Goal: Use online tool/utility: Use online tool/utility

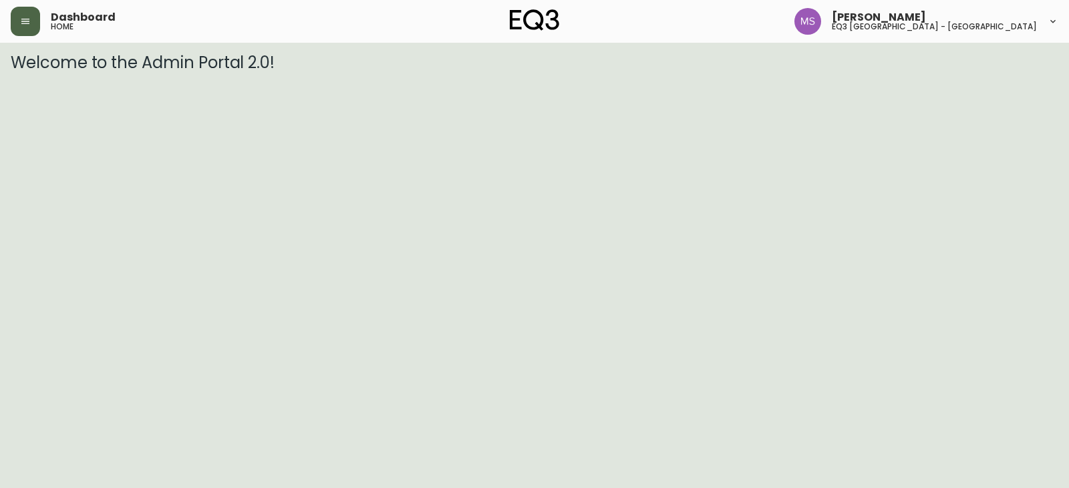
click at [27, 21] on icon "button" at bounding box center [25, 21] width 8 height 5
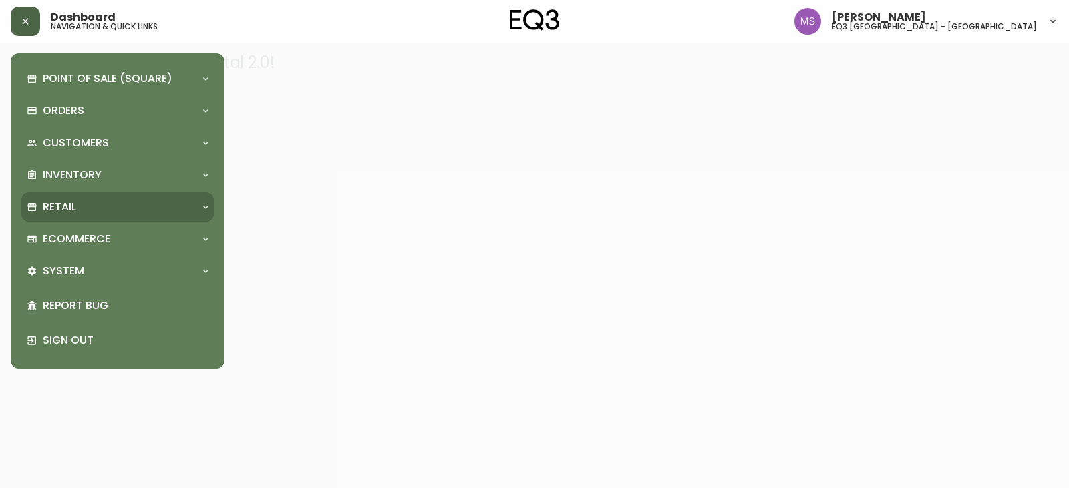
click at [57, 204] on p "Retail" at bounding box center [59, 207] width 33 height 15
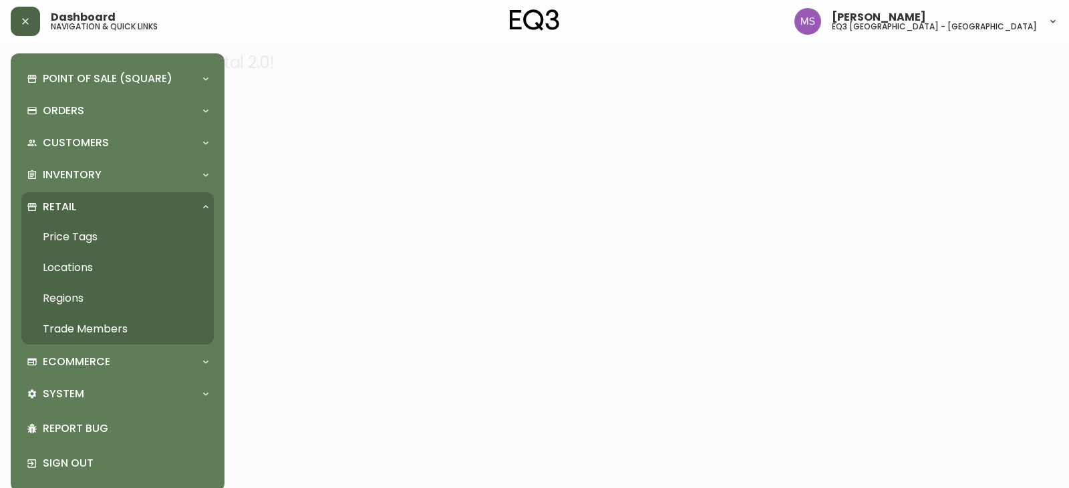
click at [57, 238] on link "Price Tags" at bounding box center [117, 237] width 192 height 31
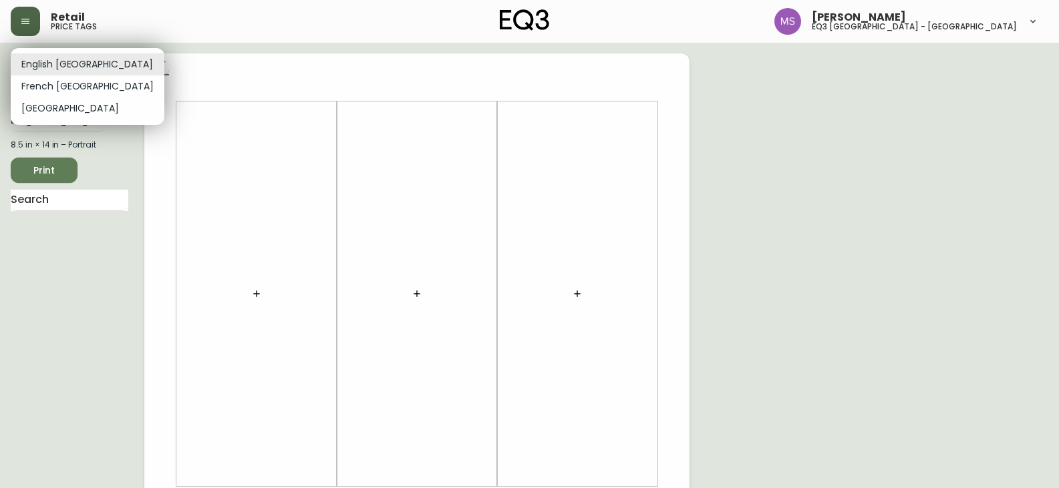
click at [64, 61] on body "Retail price tags [PERSON_NAME] eq3 [GEOGRAPHIC_DATA] - st laurent English [GEO…" at bounding box center [529, 475] width 1059 height 951
click at [51, 89] on li "French [GEOGRAPHIC_DATA]" at bounding box center [88, 86] width 154 height 22
type input "fr_CA"
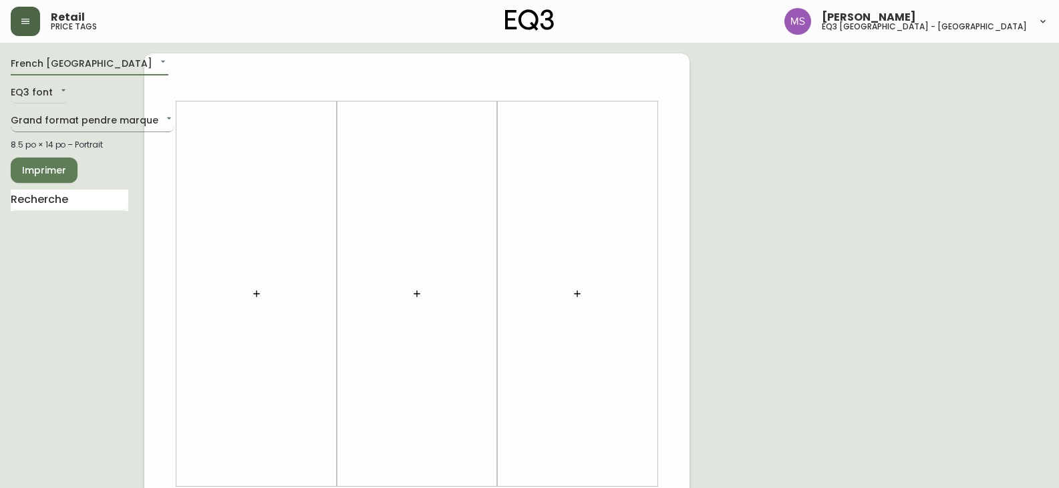
click at [72, 122] on body "Retail price tags [PERSON_NAME] eq3 [GEOGRAPHIC_DATA] - [GEOGRAPHIC_DATA] fr_CA…" at bounding box center [529, 475] width 1059 height 951
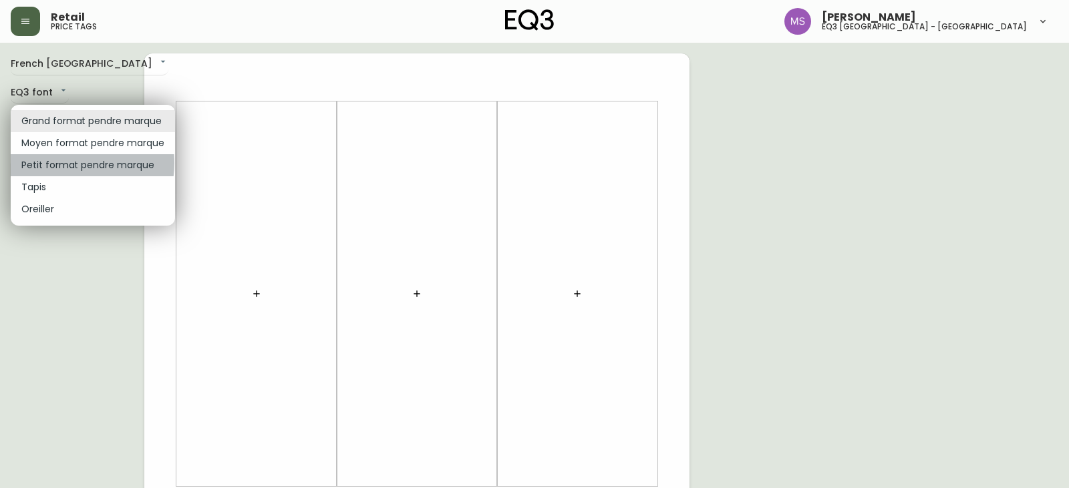
click at [66, 163] on li "Petit format pendre marque" at bounding box center [93, 165] width 164 height 22
type input "small"
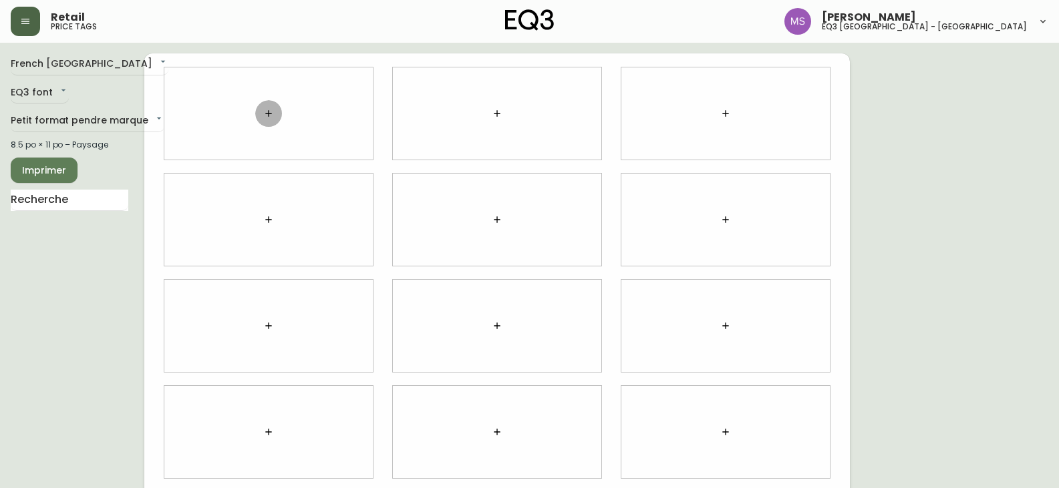
click at [274, 114] on button "button" at bounding box center [268, 113] width 27 height 27
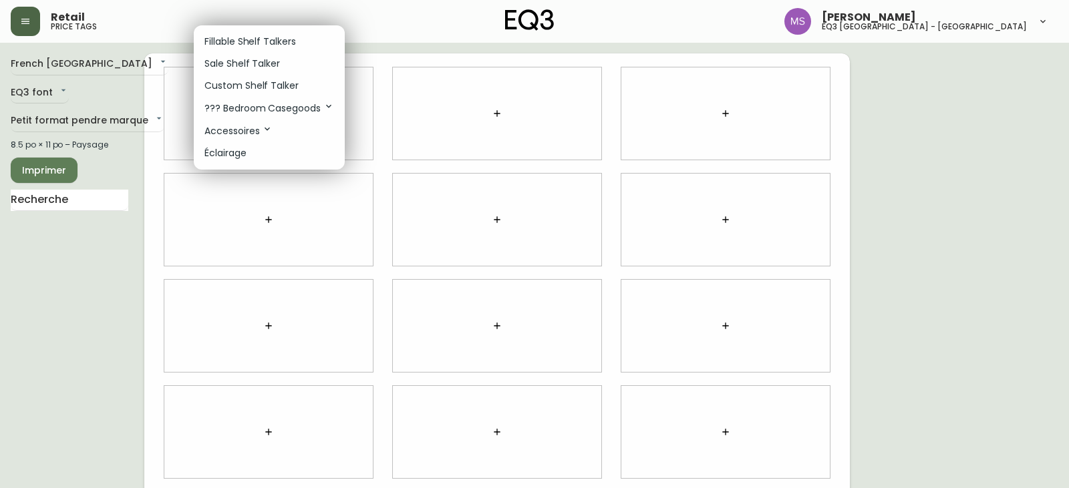
click at [27, 202] on div at bounding box center [534, 244] width 1069 height 488
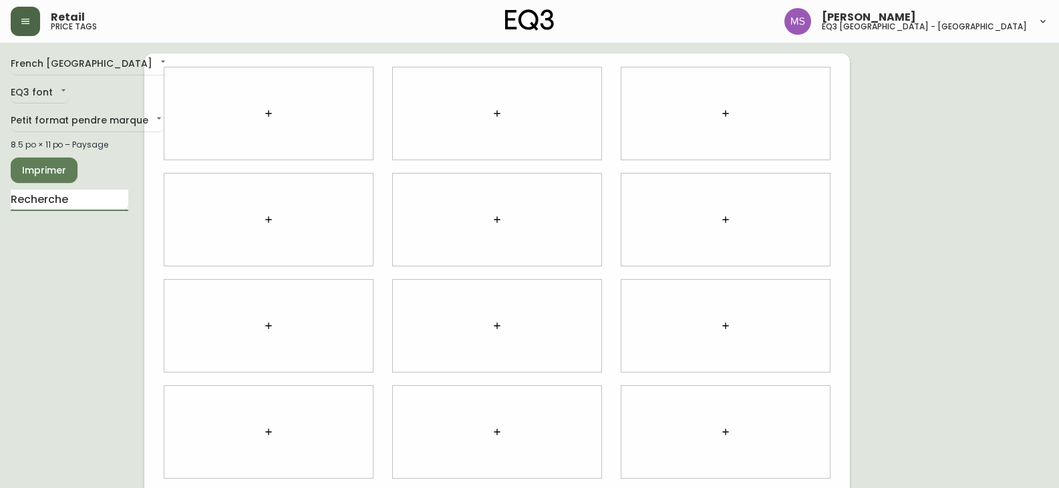
click at [33, 196] on input "text" at bounding box center [70, 200] width 118 height 21
type input "PINK"
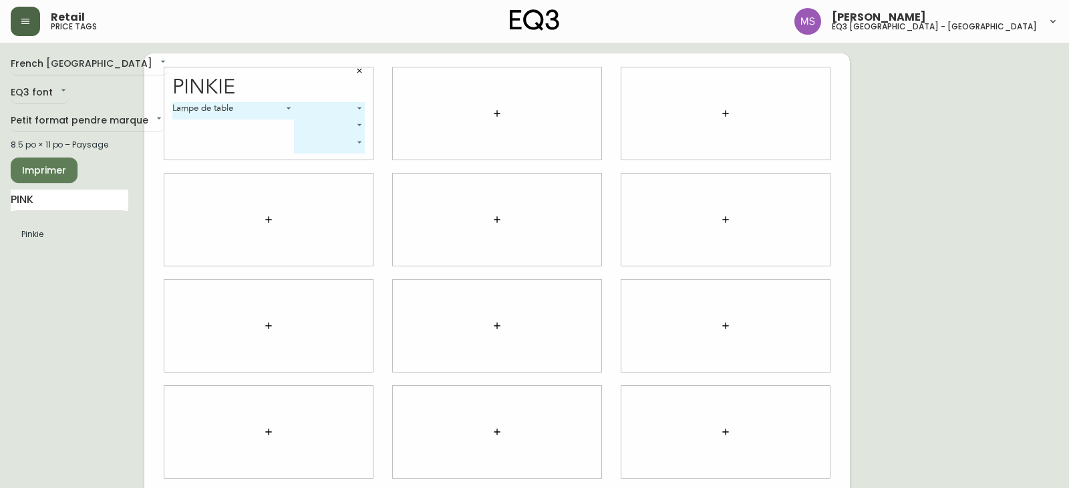
click at [357, 110] on body "Retail price tags [PERSON_NAME] eq3 [GEOGRAPHIC_DATA] - st laurent [GEOGRAPHIC_…" at bounding box center [534, 299] width 1069 height 598
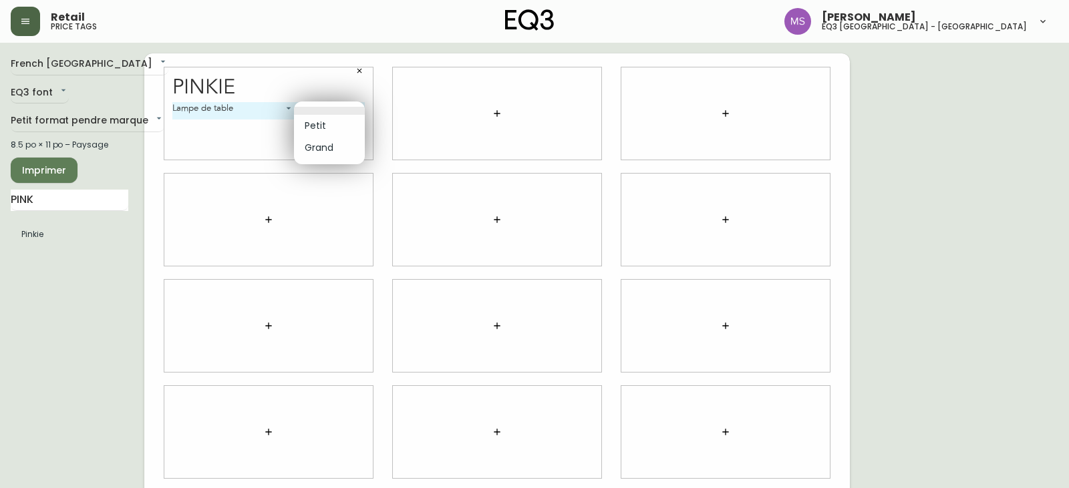
click at [337, 146] on li "Grand" at bounding box center [329, 148] width 71 height 22
type input "1"
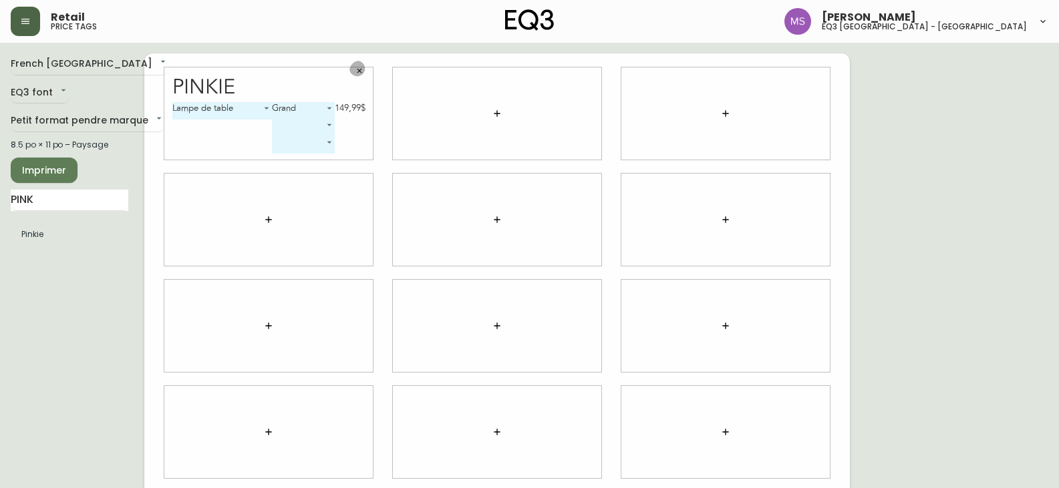
click at [361, 73] on icon "button" at bounding box center [359, 71] width 8 height 8
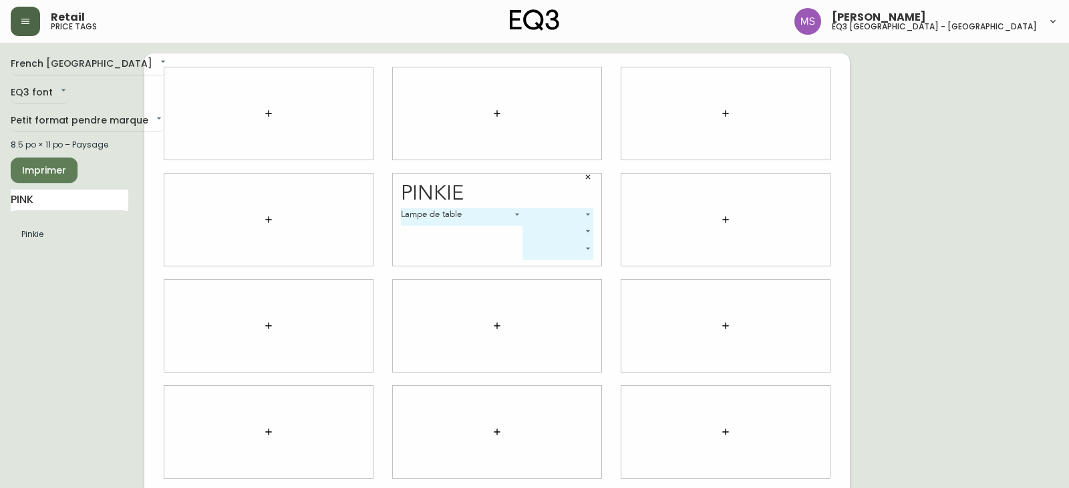
click at [585, 214] on body "Retail price tags [PERSON_NAME] eq3 [GEOGRAPHIC_DATA] - st laurent [GEOGRAPHIC_…" at bounding box center [534, 299] width 1069 height 598
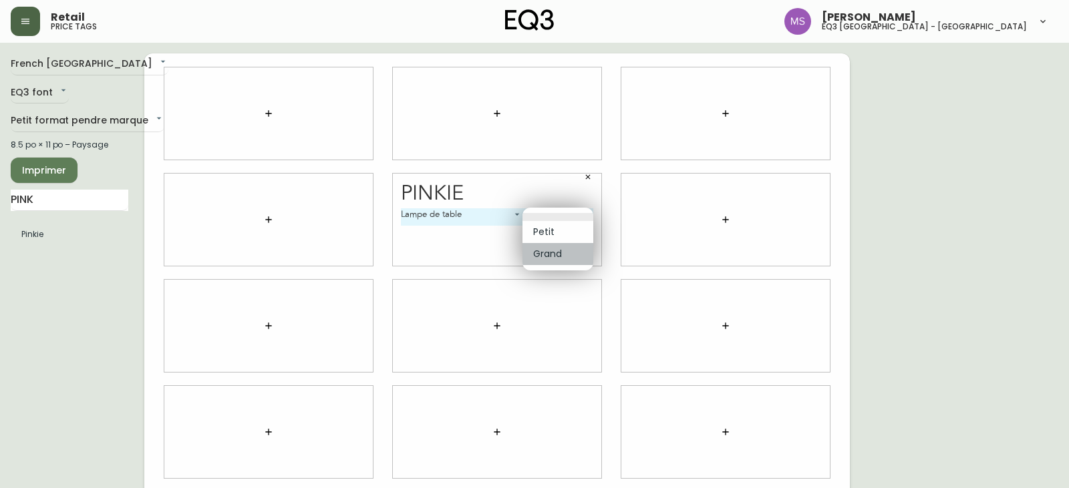
click at [541, 253] on li "Grand" at bounding box center [557, 254] width 71 height 22
type input "1"
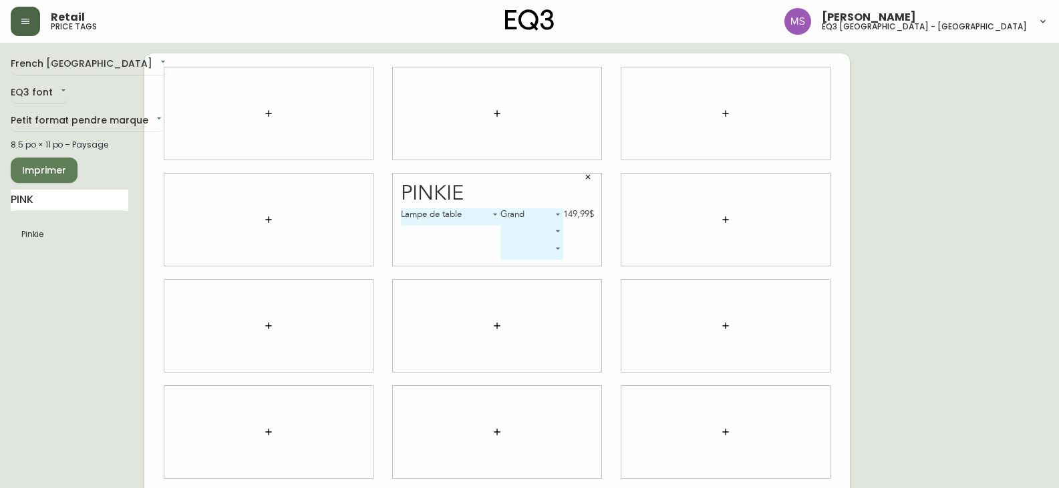
click at [63, 171] on span "Imprimer" at bounding box center [43, 170] width 45 height 17
